Goal: Information Seeking & Learning: Check status

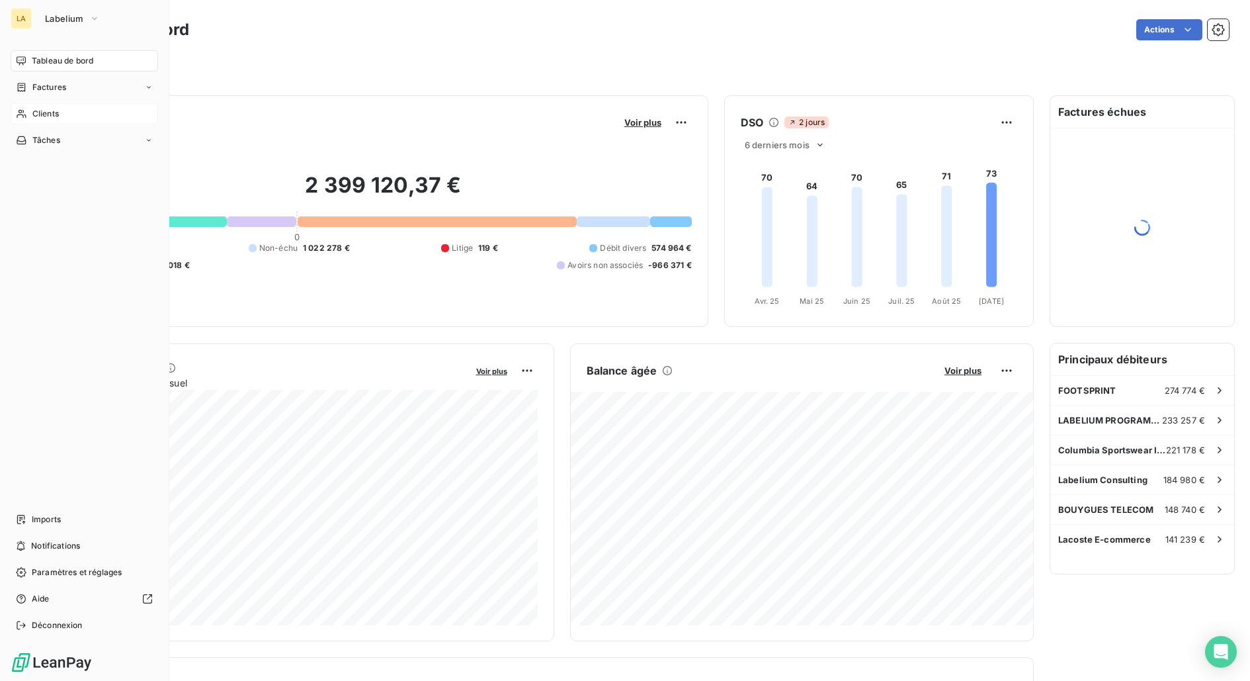
click at [54, 118] on span "Clients" at bounding box center [45, 114] width 26 height 12
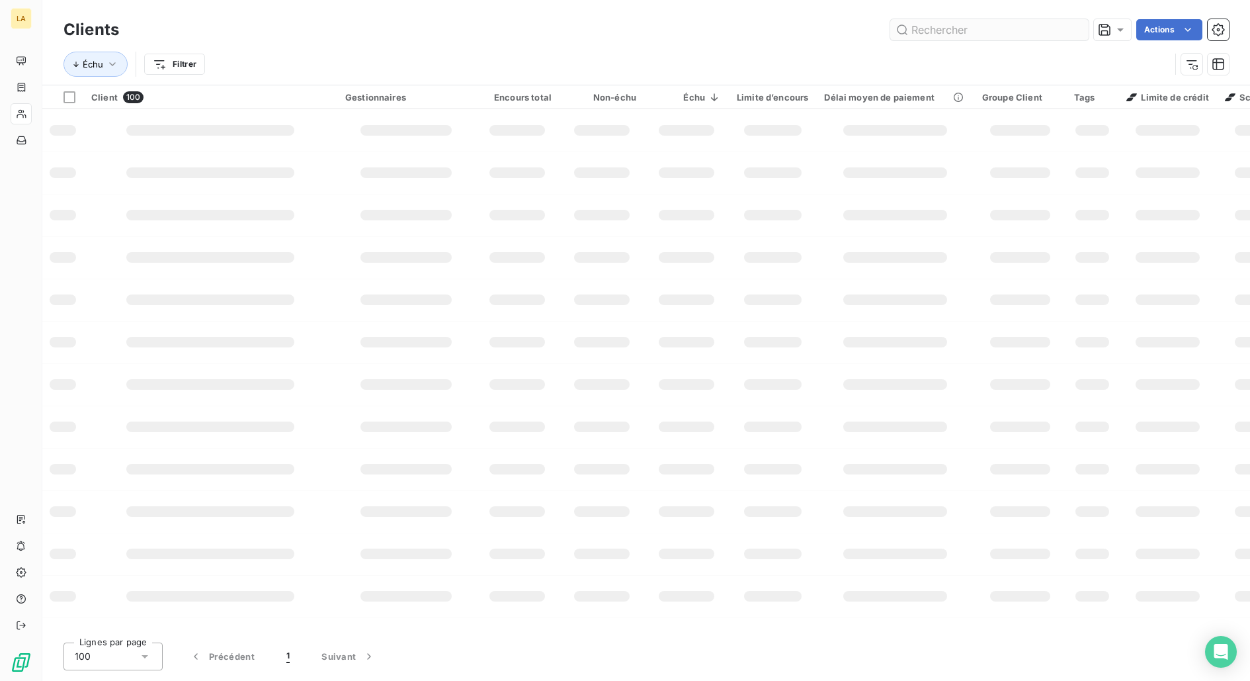
click at [1009, 41] on div "Clients Actions" at bounding box center [647, 30] width 1166 height 28
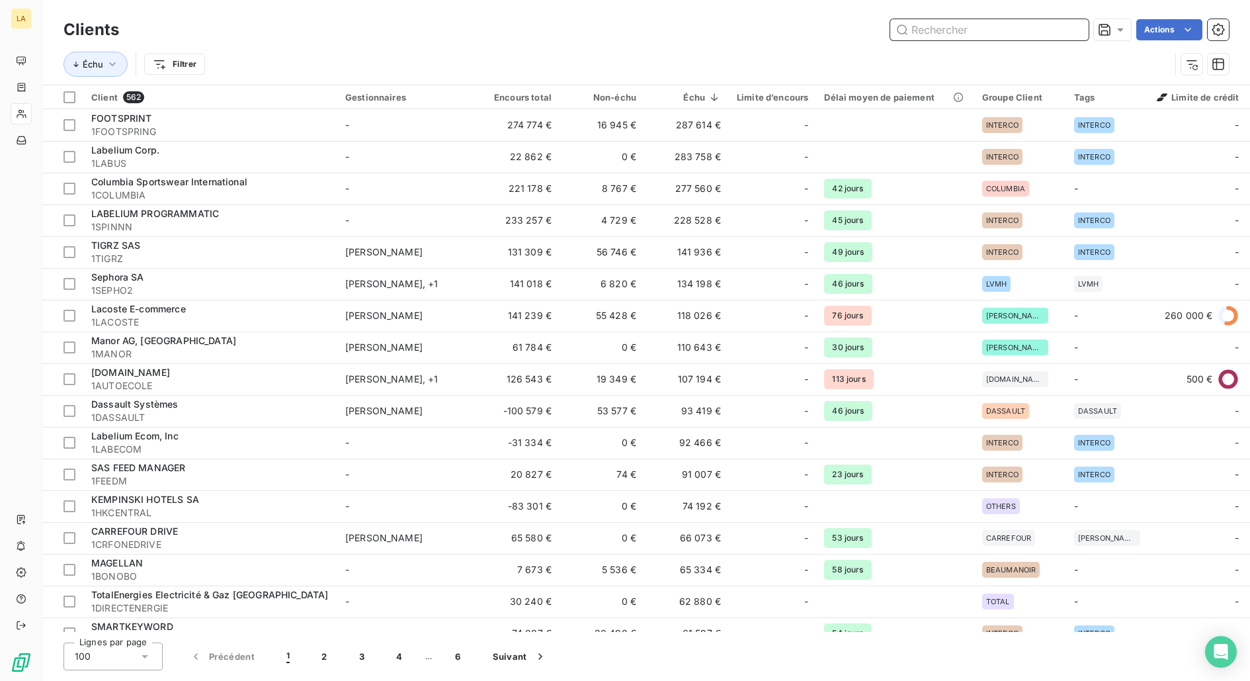
click at [1009, 35] on input "text" at bounding box center [990, 29] width 198 height 21
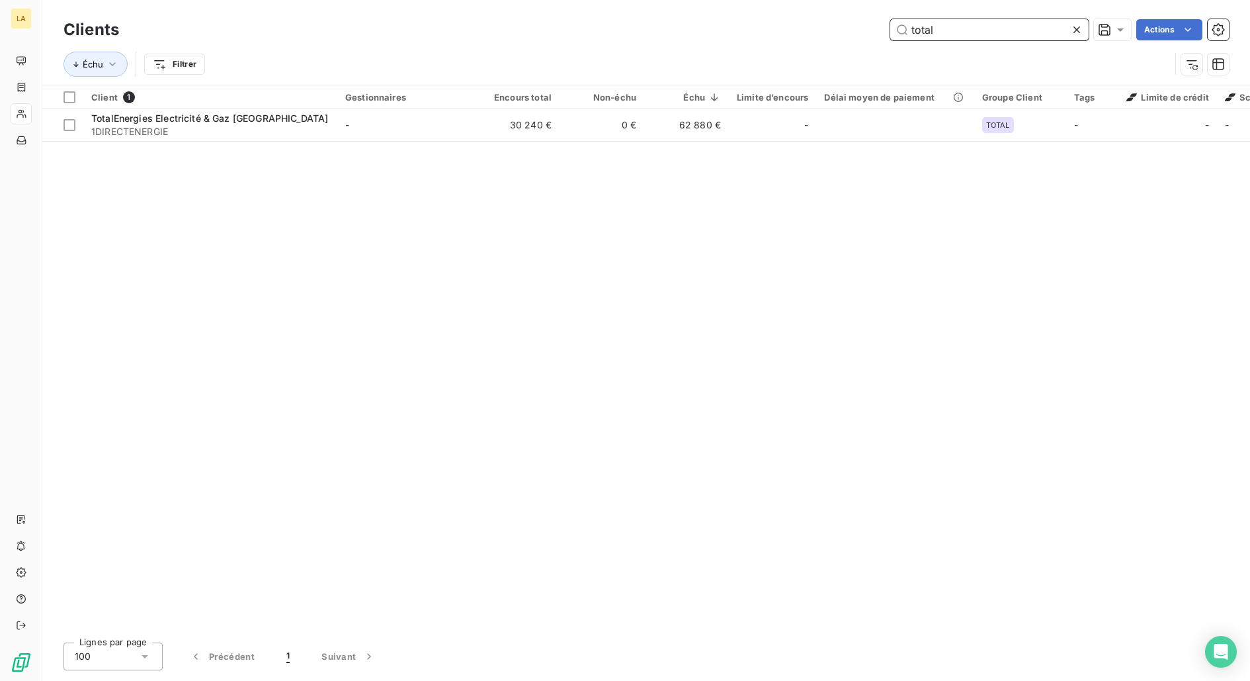
type input "total"
click at [284, 142] on div "Client 1 Gestionnaires Encours total Non-échu Échu Limite d’encours Délai moyen…" at bounding box center [646, 358] width 1208 height 547
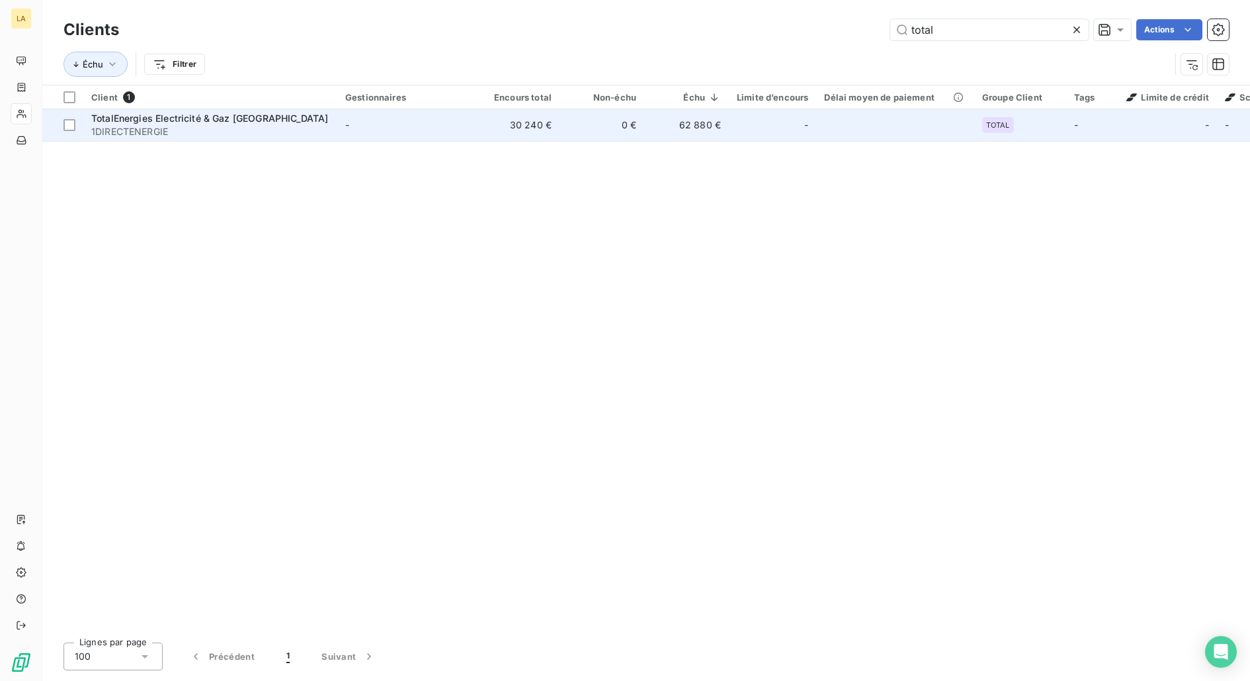
click at [285, 134] on span "1DIRECTENERGIE" at bounding box center [210, 131] width 238 height 13
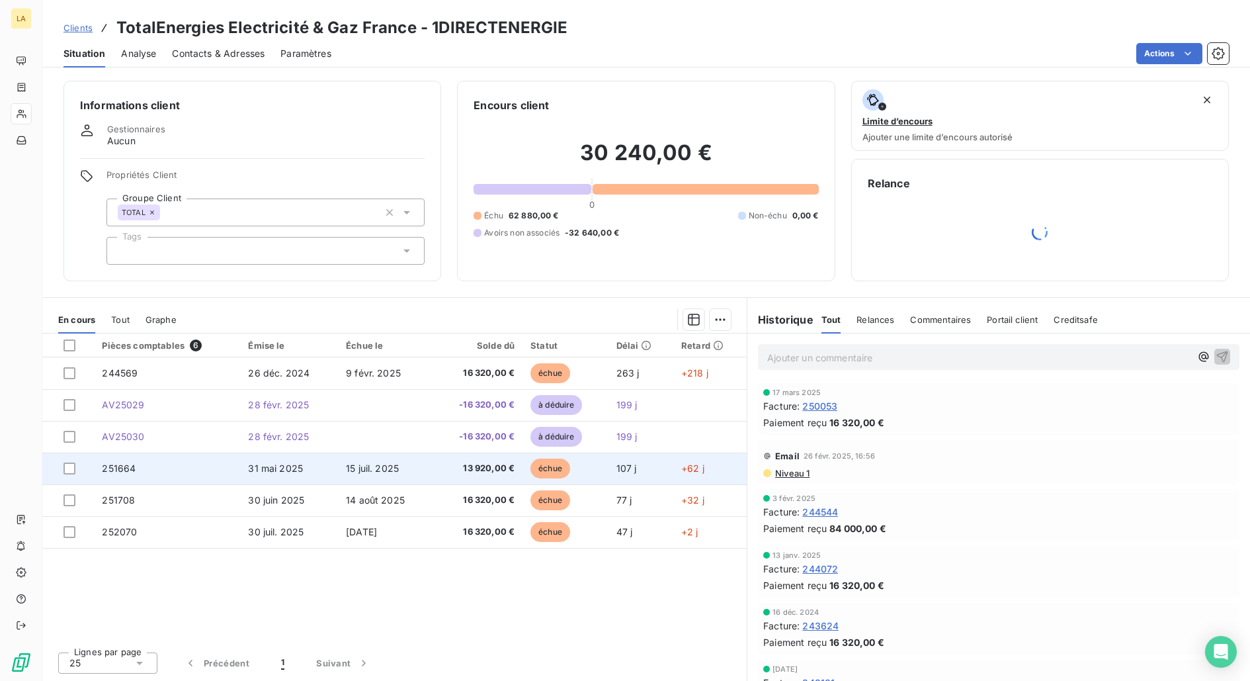
click at [656, 480] on td "107 j" at bounding box center [641, 469] width 65 height 32
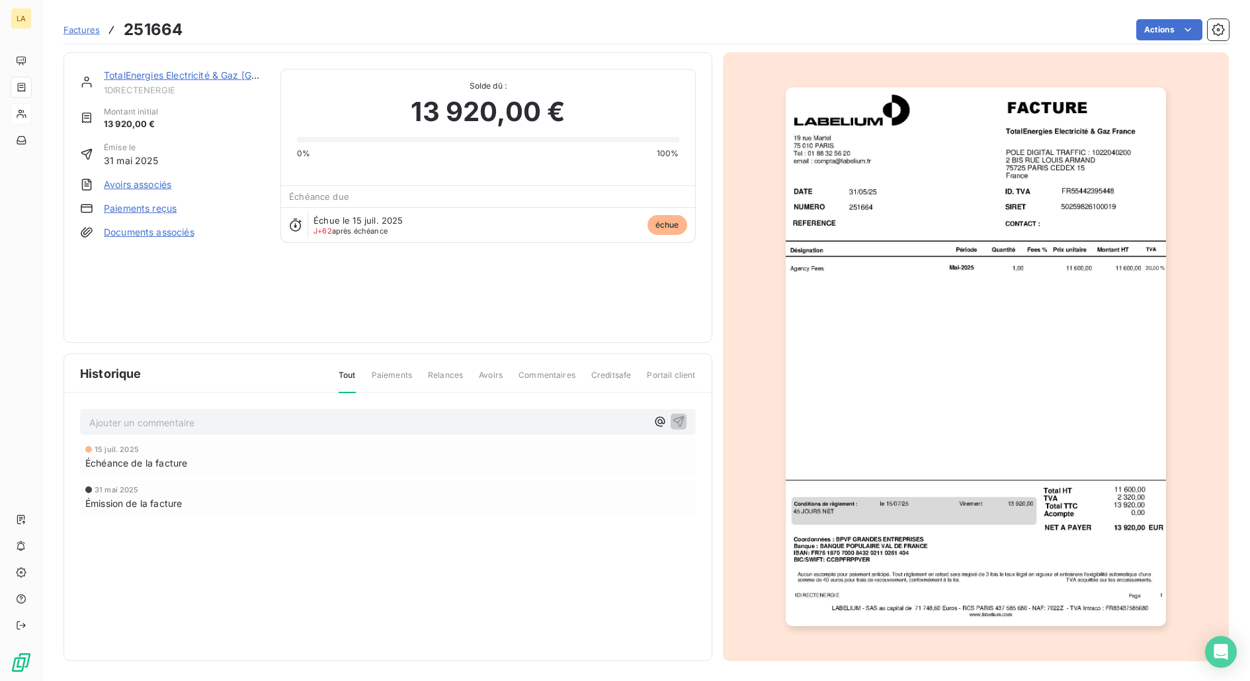
scroll to position [1, 0]
click at [431, 230] on div "Échue le 15 juil. 2025 J+62 après échéance échue" at bounding box center [488, 223] width 414 height 35
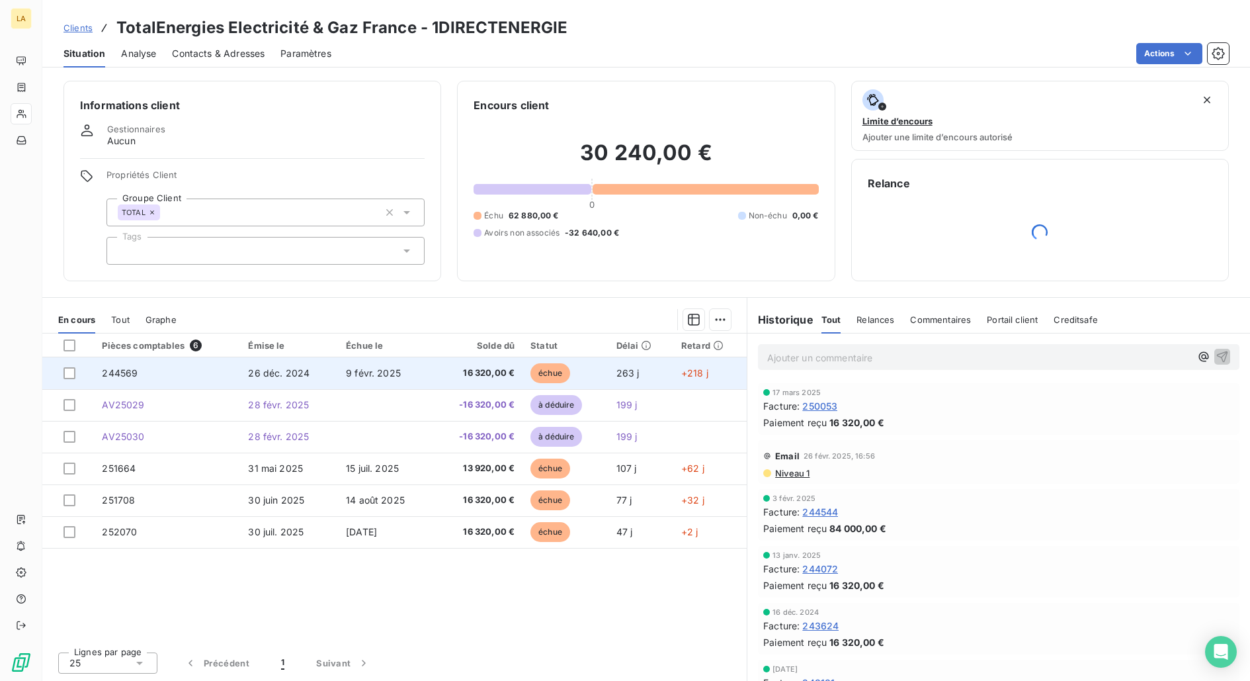
click at [475, 374] on span "16 320,00 €" at bounding box center [478, 373] width 74 height 13
